Goal: Check status: Check status

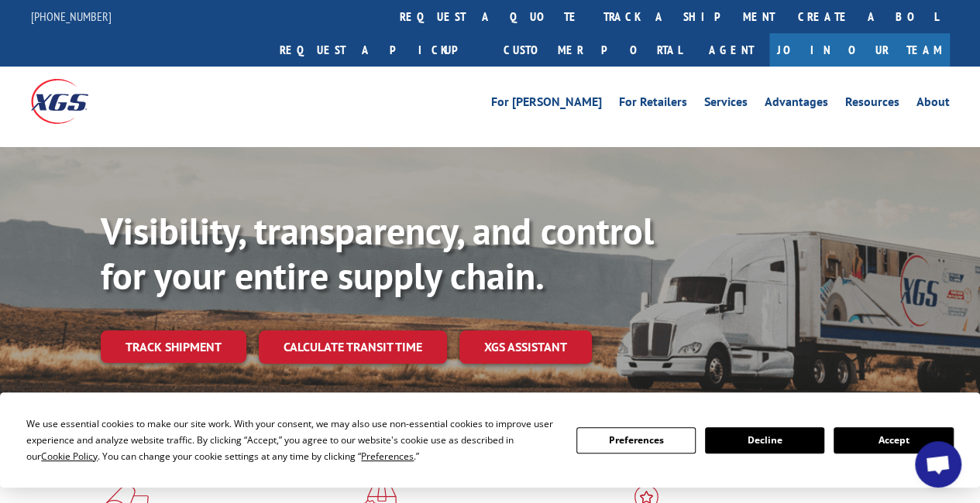
click at [148, 331] on link "Track shipment" at bounding box center [174, 347] width 146 height 33
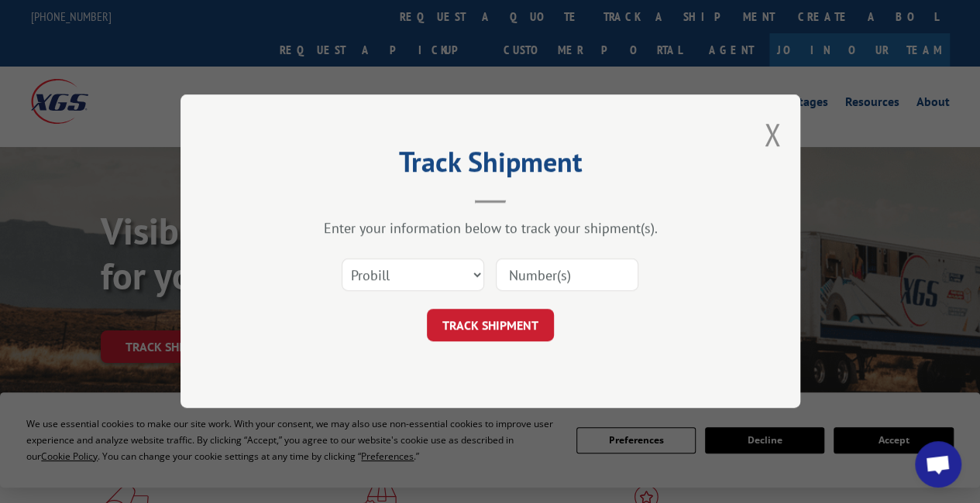
click at [583, 267] on input at bounding box center [567, 275] width 143 height 33
paste input "362610"
type input "362610"
click at [407, 277] on select "Select category... Probill BOL PO" at bounding box center [413, 275] width 143 height 33
click at [342, 259] on select "Select category... Probill BOL PO" at bounding box center [413, 275] width 143 height 33
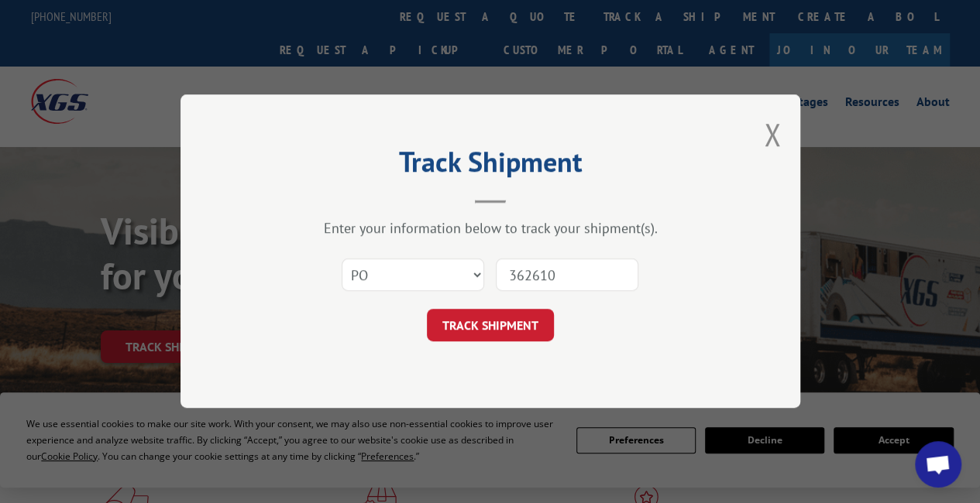
click at [421, 354] on div "Track Shipment Enter your information below to track your shipment(s). Select c…" at bounding box center [490, 251] width 620 height 314
drag, startPoint x: 412, startPoint y: 270, endPoint x: 413, endPoint y: 286, distance: 15.5
click at [412, 270] on select "Select category... Probill BOL PO" at bounding box center [413, 275] width 143 height 33
select select "bol"
click at [342, 259] on select "Select category... Probill BOL PO" at bounding box center [413, 275] width 143 height 33
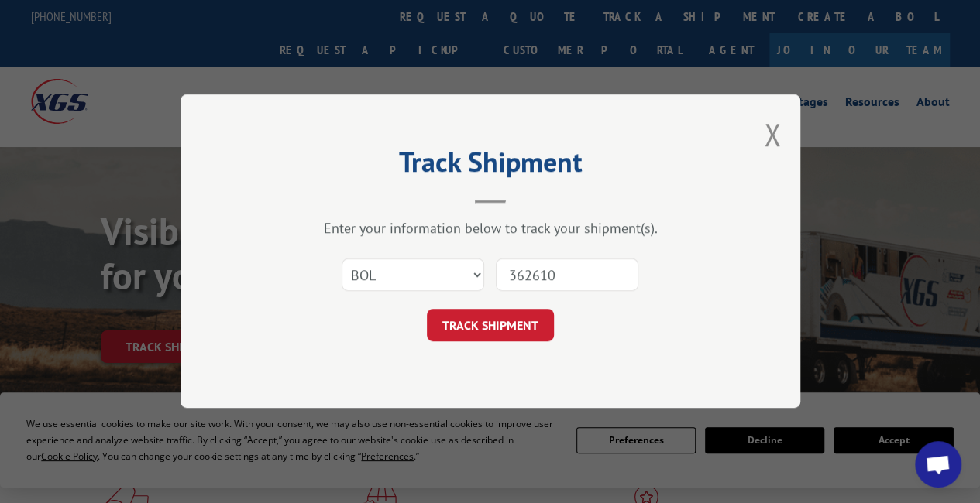
drag, startPoint x: 496, startPoint y: 311, endPoint x: 498, endPoint y: 296, distance: 14.9
click at [499, 303] on form "Select category... Probill BOL PO 362610 TRACK SHIPMENT" at bounding box center [490, 296] width 465 height 92
click at [489, 325] on button "TRACK SHIPMENT" at bounding box center [490, 326] width 127 height 33
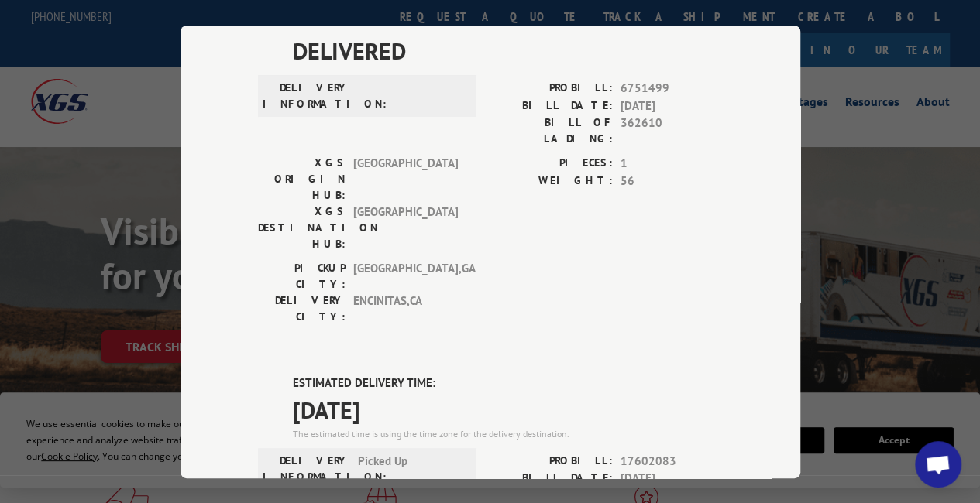
scroll to position [232, 0]
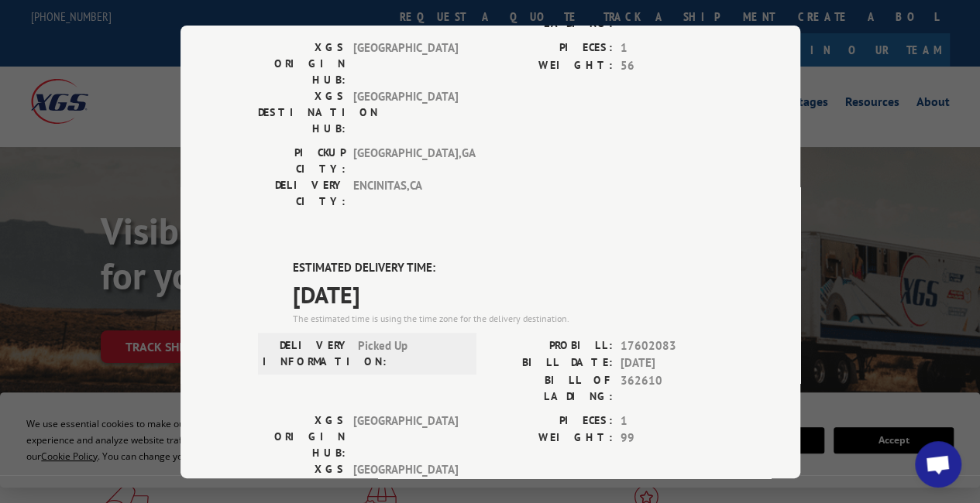
click at [0, 305] on div "Track Shipment DELIVERED DELIVERY INFORMATION: PROBILL: 6751499 BILL DATE: [DAT…" at bounding box center [490, 251] width 980 height 503
